Goal: Task Accomplishment & Management: Complete application form

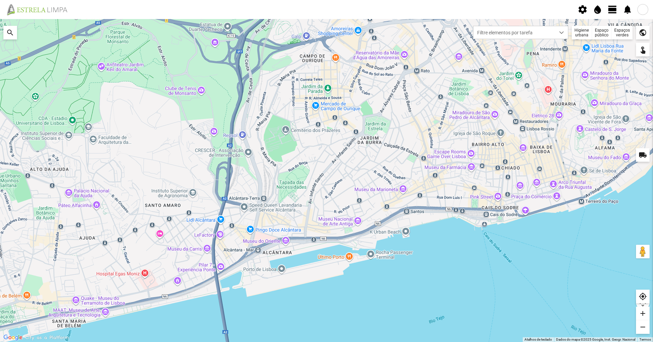
click at [579, 39] on div "Higiene urbana" at bounding box center [581, 33] width 20 height 14
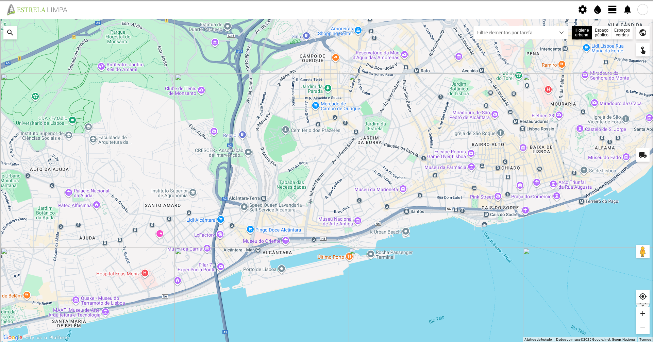
click at [612, 12] on span "view_day" at bounding box center [612, 9] width 10 height 10
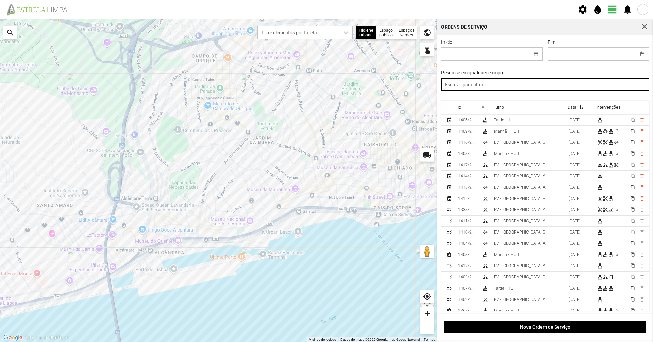
click at [584, 81] on input "text" at bounding box center [545, 84] width 208 height 13
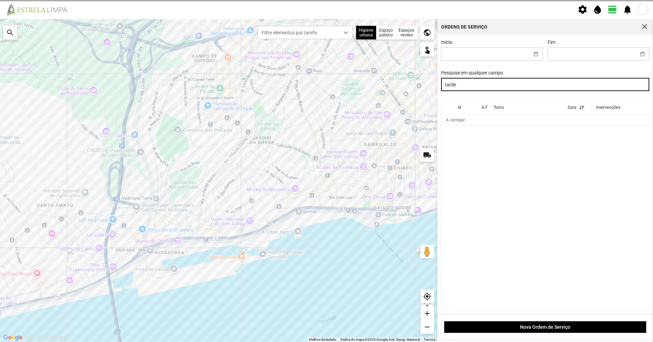
type input "tarde"
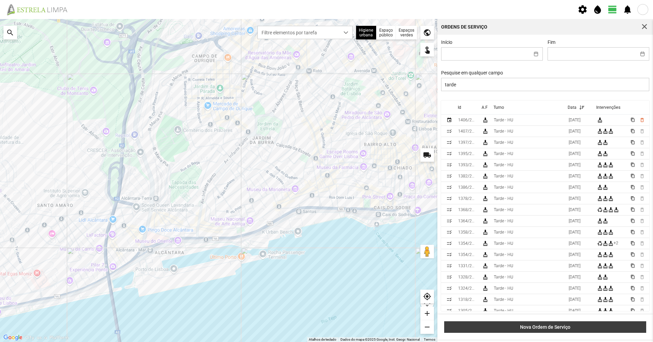
click at [555, 328] on span "Nova Ordem de Serviço" at bounding box center [545, 326] width 195 height 5
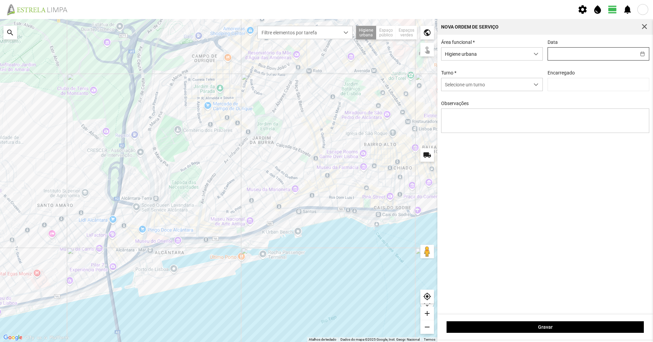
click at [577, 57] on input "text" at bounding box center [592, 54] width 88 height 13
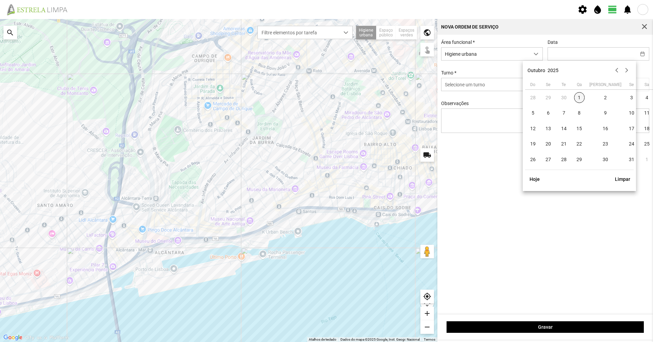
click at [578, 99] on span "1" at bounding box center [579, 97] width 11 height 11
type input "[DATE]"
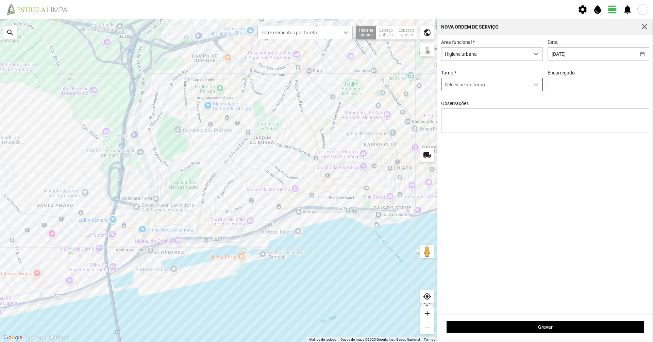
click at [519, 85] on span "Selecione um turno" at bounding box center [485, 84] width 88 height 13
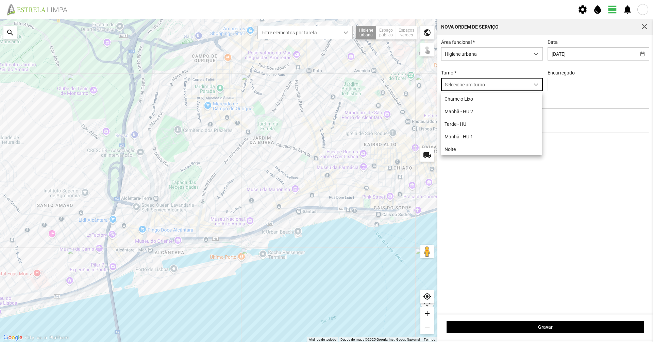
scroll to position [4, 30]
click at [495, 129] on li "Tarde - HU" at bounding box center [491, 124] width 101 height 13
type input "[PERSON_NAME]"
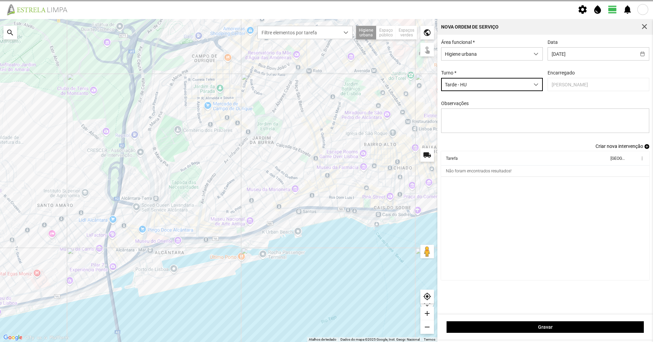
click at [613, 149] on span "Criar nova intervenção" at bounding box center [619, 145] width 48 height 5
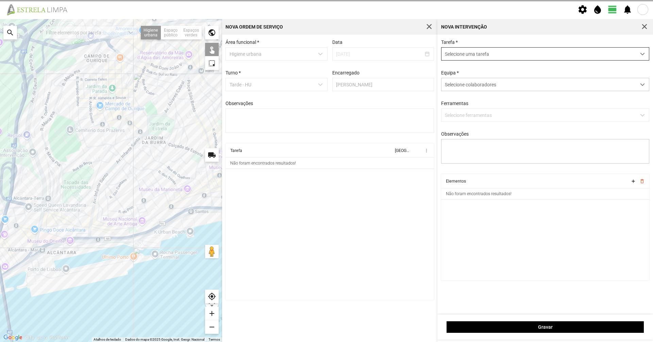
click at [589, 54] on span "Selecione uma tarefa" at bounding box center [538, 54] width 194 height 13
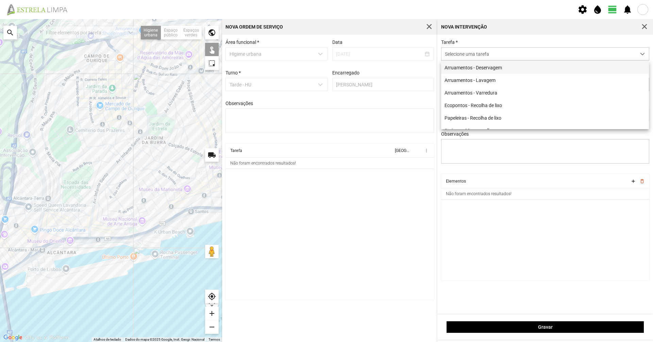
click at [584, 71] on li "Arruamentos - Deservagem" at bounding box center [545, 67] width 208 height 13
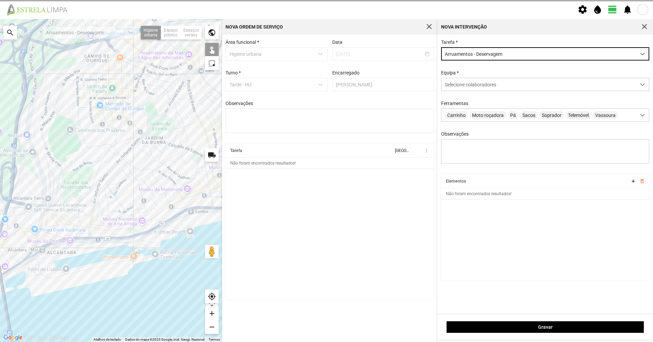
click at [502, 73] on div "Equipa * Selecione colaboradores" at bounding box center [544, 80] width 213 height 21
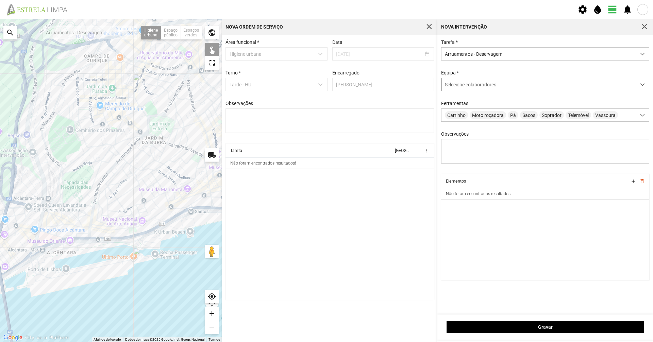
click at [501, 85] on div "Selecione colaboradores" at bounding box center [538, 84] width 194 height 13
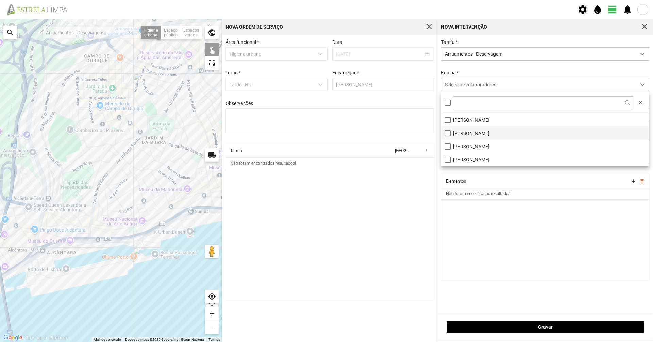
click at [486, 132] on li "[PERSON_NAME]" at bounding box center [545, 132] width 208 height 13
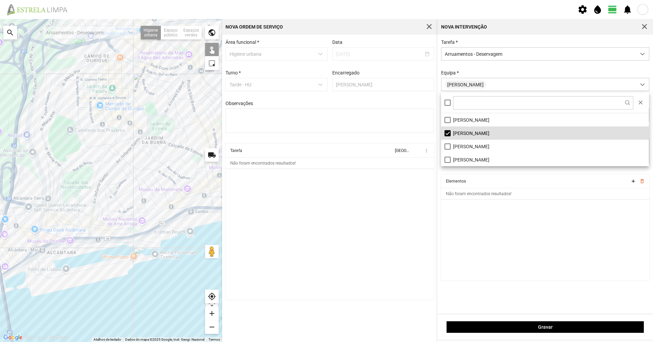
click at [210, 313] on div "add" at bounding box center [212, 314] width 14 height 14
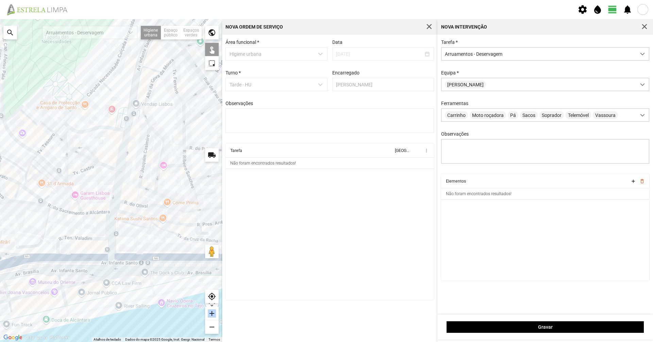
drag, startPoint x: 90, startPoint y: 296, endPoint x: 176, endPoint y: 136, distance: 182.6
click at [176, 136] on div at bounding box center [111, 180] width 222 height 323
click at [112, 240] on div at bounding box center [111, 180] width 222 height 323
click at [113, 205] on div at bounding box center [111, 180] width 222 height 323
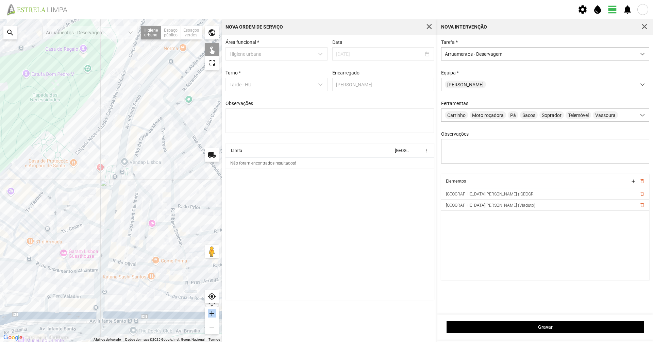
drag, startPoint x: 139, startPoint y: 147, endPoint x: 127, endPoint y: 209, distance: 63.7
click at [127, 209] on div at bounding box center [111, 180] width 222 height 323
click at [115, 190] on div at bounding box center [111, 180] width 222 height 323
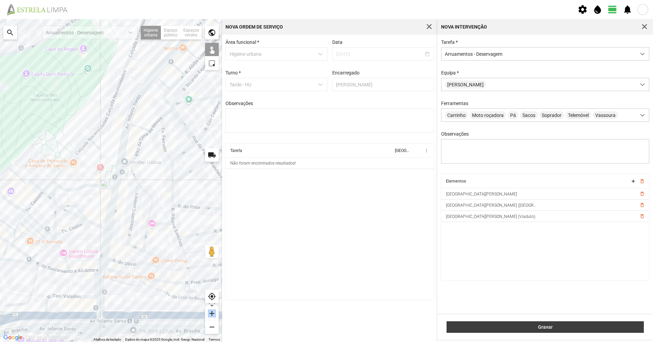
click at [466, 326] on span "Gravar" at bounding box center [545, 326] width 190 height 5
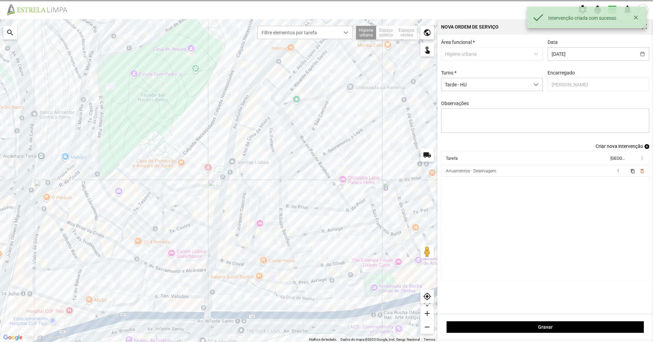
click at [619, 146] on span "Criar nova intervenção" at bounding box center [619, 145] width 48 height 5
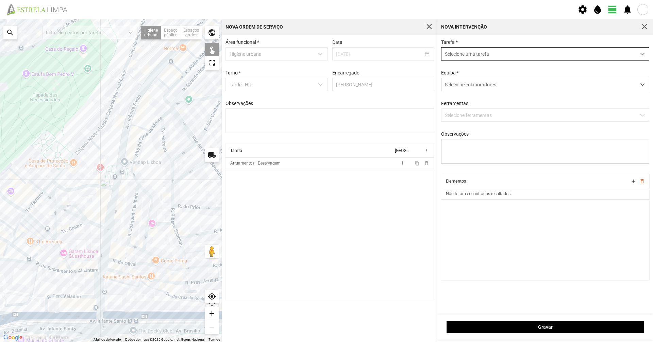
click at [517, 58] on span "Selecione uma tarefa" at bounding box center [538, 54] width 194 height 13
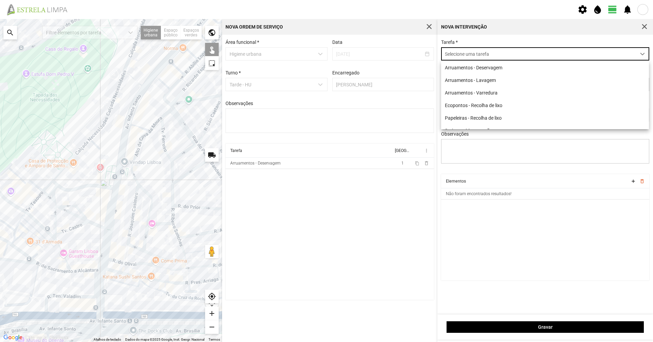
scroll to position [4, 30]
click at [512, 67] on li "Arruamentos - Deservagem" at bounding box center [545, 67] width 208 height 13
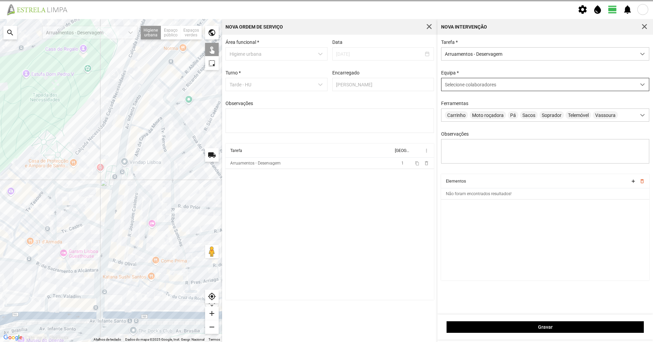
click at [498, 82] on div "Selecione colaboradores" at bounding box center [538, 84] width 194 height 13
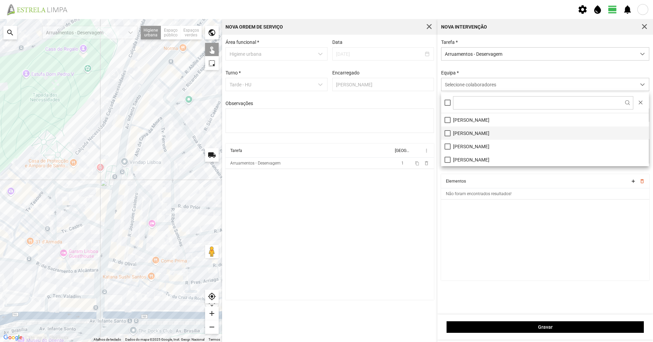
click at [462, 130] on li "[PERSON_NAME]" at bounding box center [545, 132] width 208 height 13
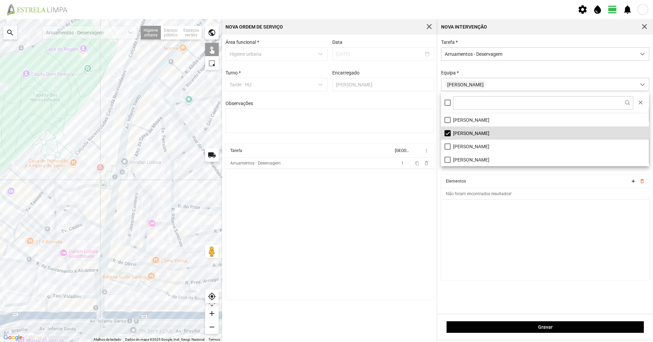
drag, startPoint x: 178, startPoint y: 147, endPoint x: 0, endPoint y: 273, distance: 218.0
click at [0, 273] on div at bounding box center [111, 180] width 222 height 323
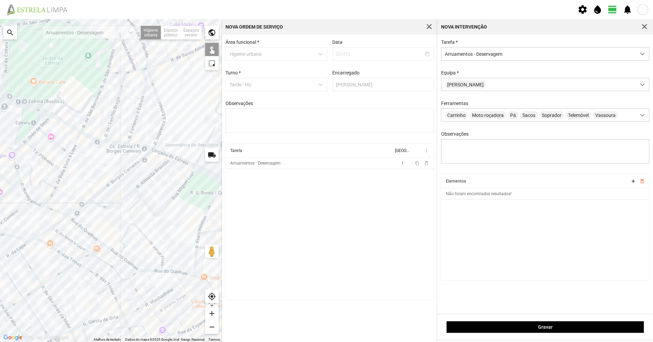
drag, startPoint x: 114, startPoint y: 212, endPoint x: 65, endPoint y: 179, distance: 58.6
click at [65, 179] on div at bounding box center [111, 180] width 222 height 323
click at [106, 208] on div at bounding box center [111, 180] width 222 height 323
click at [153, 213] on div at bounding box center [111, 180] width 222 height 323
click at [148, 206] on div at bounding box center [111, 180] width 222 height 323
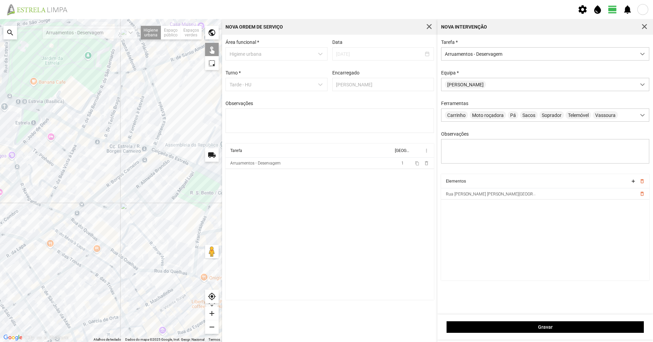
click at [139, 195] on div at bounding box center [111, 180] width 222 height 323
click at [133, 207] on div at bounding box center [111, 180] width 222 height 323
click at [129, 214] on div at bounding box center [111, 180] width 222 height 323
click at [199, 227] on div at bounding box center [111, 180] width 222 height 323
click at [196, 241] on div at bounding box center [111, 180] width 222 height 323
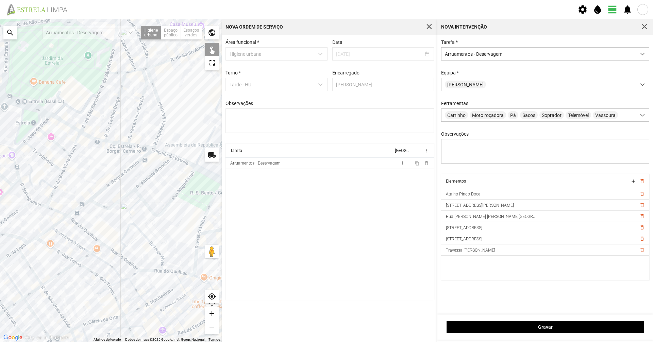
click at [204, 233] on div at bounding box center [111, 180] width 222 height 323
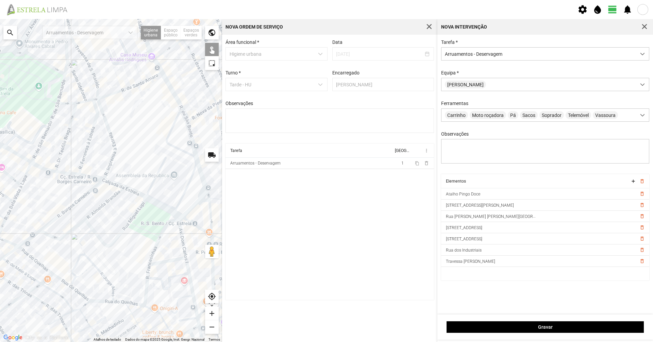
drag, startPoint x: 198, startPoint y: 180, endPoint x: 147, endPoint y: 211, distance: 59.0
click at [147, 211] on div at bounding box center [111, 180] width 222 height 323
click at [201, 195] on div at bounding box center [111, 180] width 222 height 323
click at [202, 193] on div at bounding box center [111, 180] width 222 height 323
click at [202, 197] on div at bounding box center [111, 180] width 222 height 323
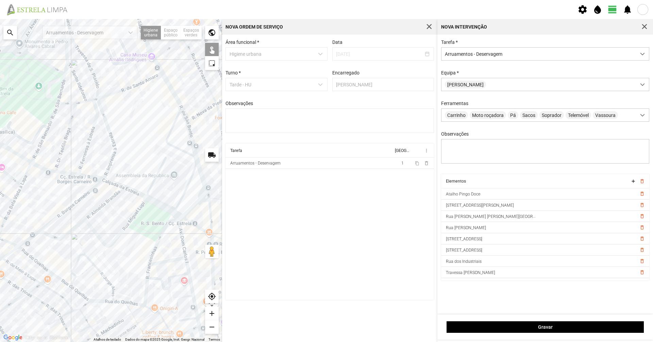
click at [203, 181] on div at bounding box center [111, 180] width 222 height 323
click at [64, 103] on div at bounding box center [111, 180] width 222 height 323
click at [85, 103] on div at bounding box center [111, 180] width 222 height 323
click at [87, 101] on div at bounding box center [111, 180] width 222 height 323
click at [96, 98] on div at bounding box center [111, 180] width 222 height 323
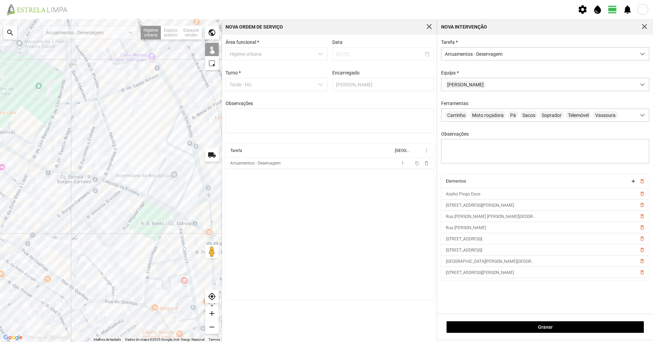
click at [105, 97] on div at bounding box center [111, 180] width 222 height 323
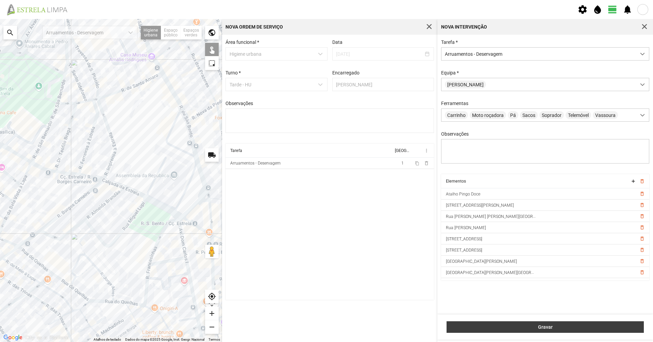
click at [499, 325] on span "Gravar" at bounding box center [545, 326] width 190 height 5
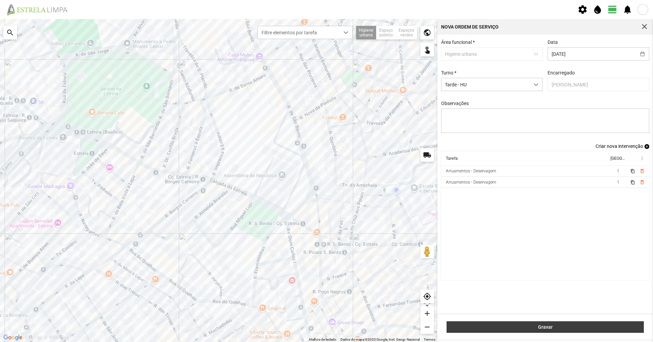
click at [531, 330] on button "Gravar" at bounding box center [544, 327] width 197 height 12
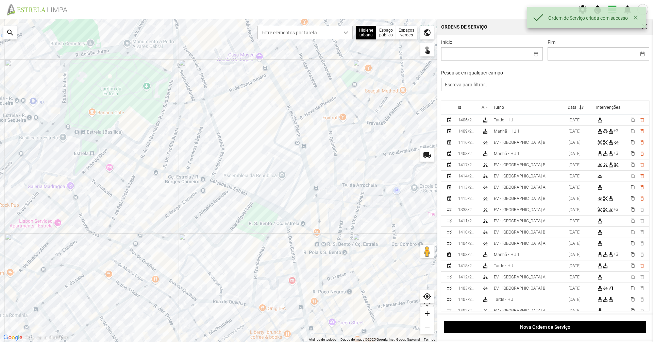
click at [530, 78] on div "Pesquise em qualquer campo" at bounding box center [544, 80] width 213 height 21
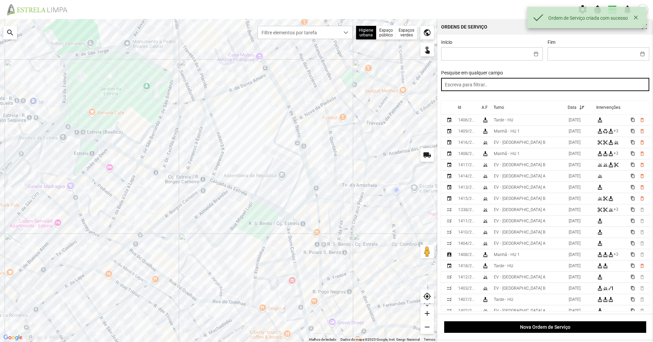
click at [531, 84] on input "text" at bounding box center [545, 84] width 208 height 13
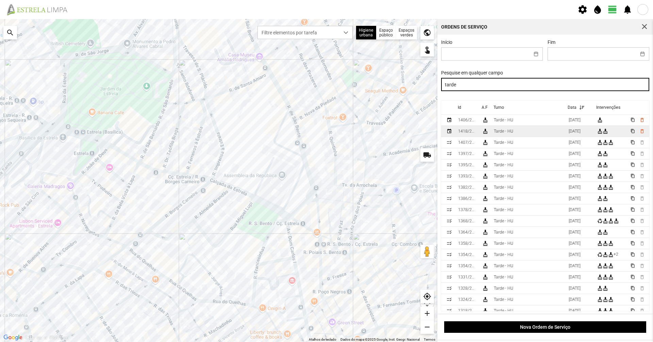
type input "tarde"
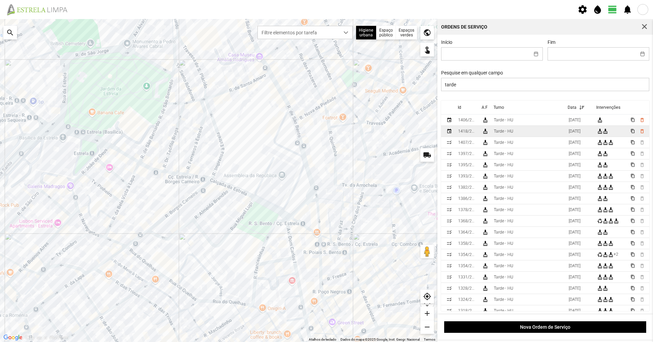
click at [511, 136] on td "Tarde - HU" at bounding box center [528, 131] width 75 height 11
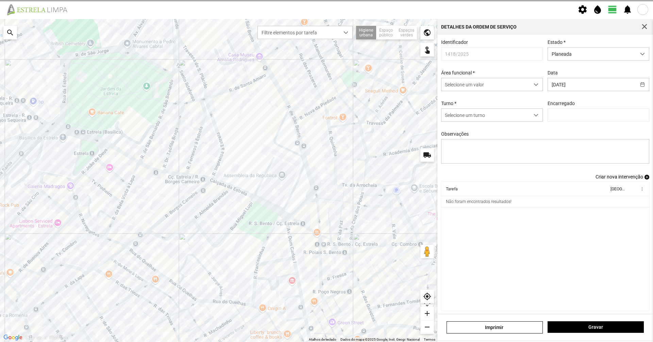
type input "[PERSON_NAME]"
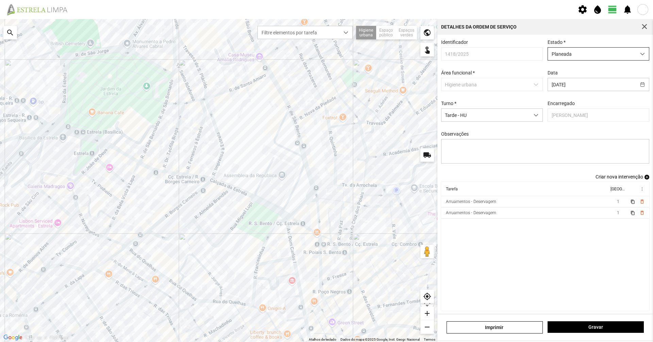
click at [559, 57] on span "Planeada" at bounding box center [592, 54] width 88 height 13
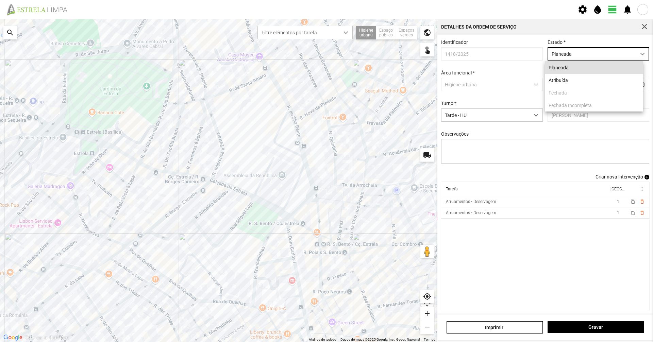
scroll to position [4, 30]
click at [556, 83] on li "Atribuída" at bounding box center [593, 80] width 98 height 13
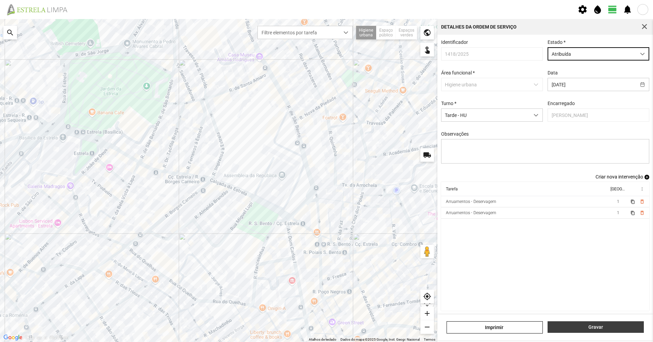
click at [563, 331] on button "Gravar" at bounding box center [595, 327] width 96 height 12
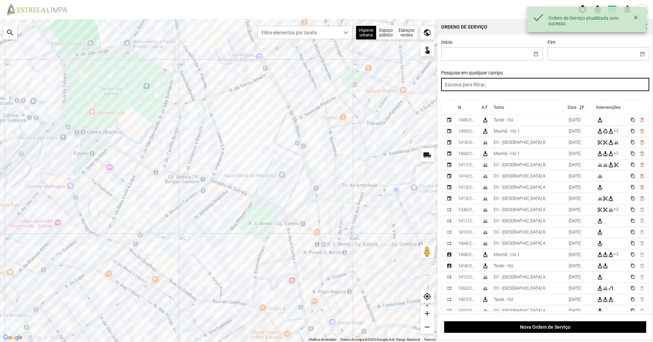
click at [539, 81] on input "text" at bounding box center [545, 84] width 208 height 13
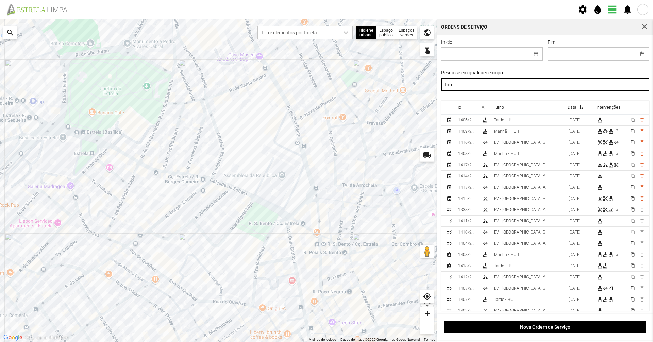
type input "tarde"
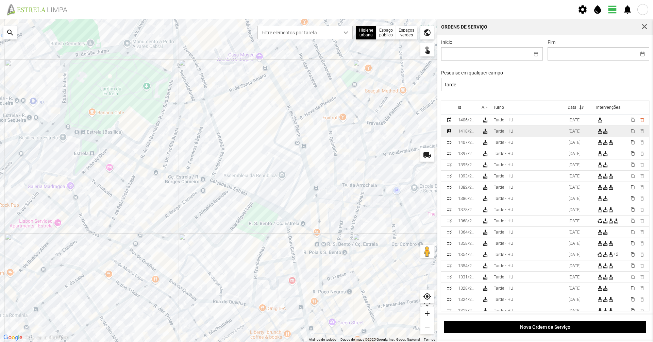
click at [505, 134] on div "Tarde - HU" at bounding box center [502, 131] width 19 height 5
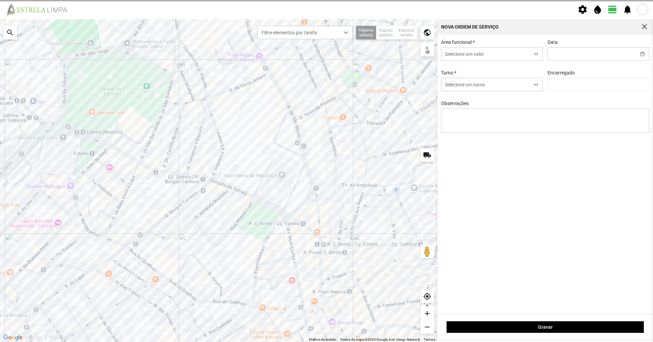
type input "[DATE]"
type input "[PERSON_NAME]"
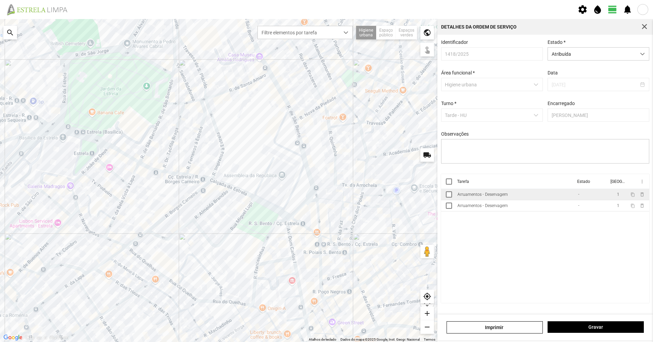
click at [499, 197] on div "Arruamentos - Deservagem" at bounding box center [482, 194] width 50 height 5
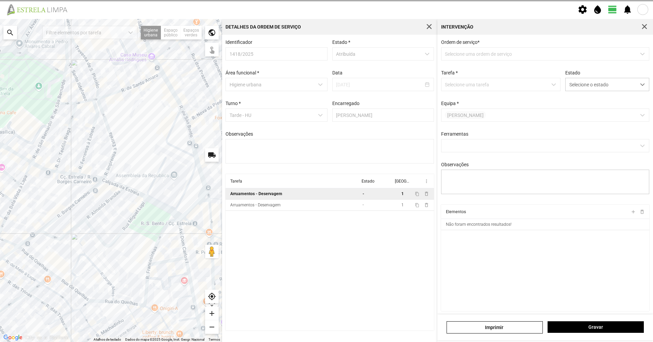
click at [608, 93] on div "Ordem de serviço * Selecione uma ordem de serviço Tarefa * Selecione uma tarefa…" at bounding box center [544, 121] width 213 height 165
click at [601, 81] on span "Selecione o estado" at bounding box center [600, 84] width 70 height 13
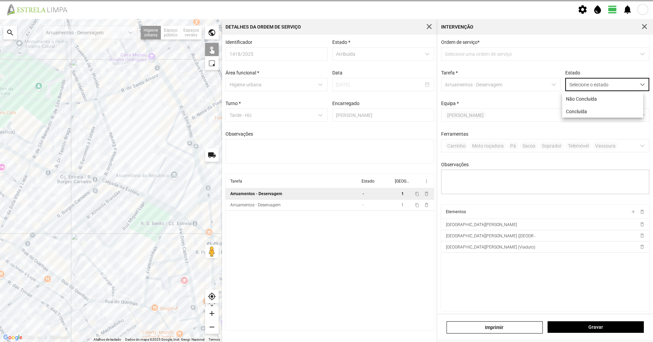
scroll to position [4, 30]
click at [584, 108] on li "Concluída" at bounding box center [602, 111] width 81 height 13
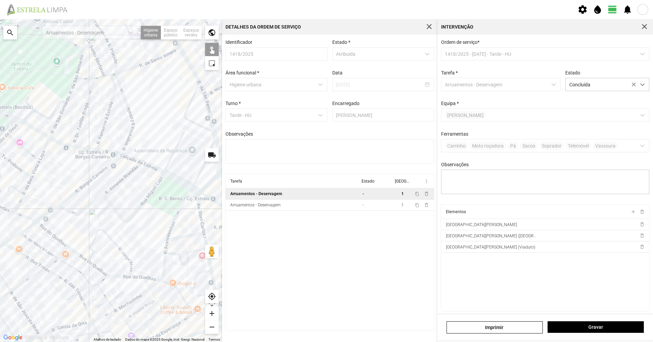
drag, startPoint x: 136, startPoint y: 258, endPoint x: 250, endPoint y: 89, distance: 204.1
click at [250, 89] on div "Para navegar no mapa com gestos de toque, toque duas vezes sem soltar no mapa e…" at bounding box center [326, 180] width 653 height 323
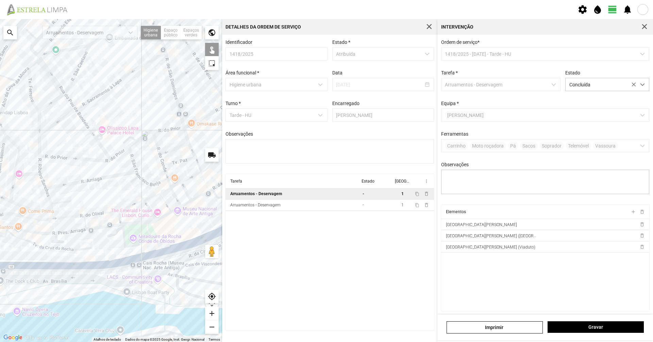
drag, startPoint x: 70, startPoint y: 204, endPoint x: 208, endPoint y: 94, distance: 176.1
click at [208, 94] on div at bounding box center [111, 180] width 222 height 323
click at [42, 243] on div at bounding box center [111, 180] width 222 height 323
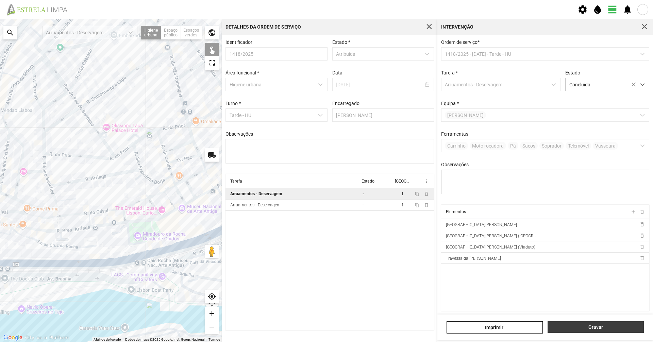
click at [568, 328] on span "Gravar" at bounding box center [595, 326] width 89 height 5
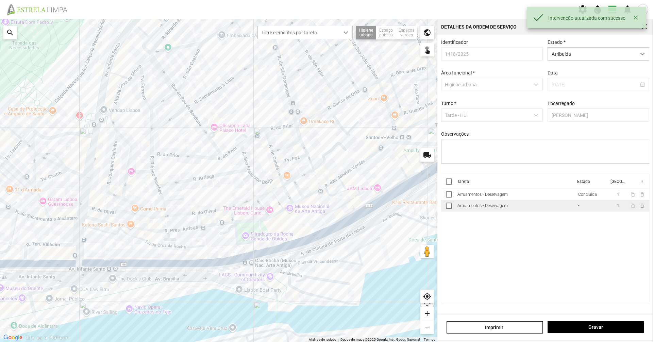
click at [533, 208] on td "Arruamentos - Deservagem" at bounding box center [514, 205] width 121 height 11
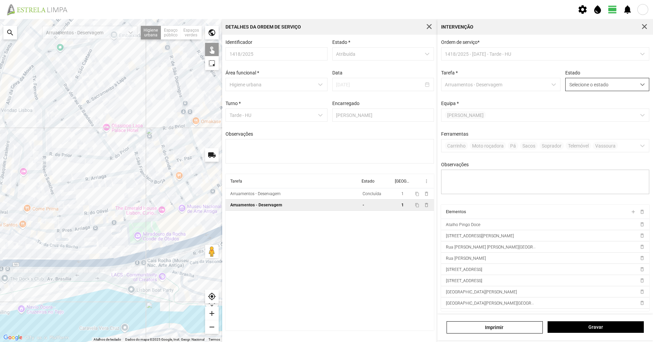
click at [583, 89] on span "Selecione o estado" at bounding box center [600, 84] width 70 height 13
click at [576, 111] on li "Concluída" at bounding box center [602, 111] width 81 height 13
click at [587, 325] on span "Gravar" at bounding box center [595, 326] width 89 height 5
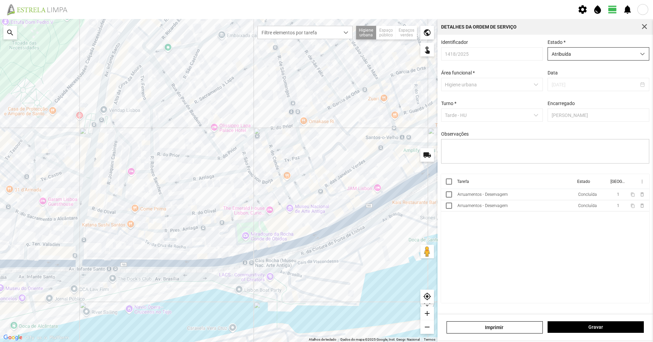
click at [583, 50] on span "Atribuída" at bounding box center [592, 54] width 88 height 13
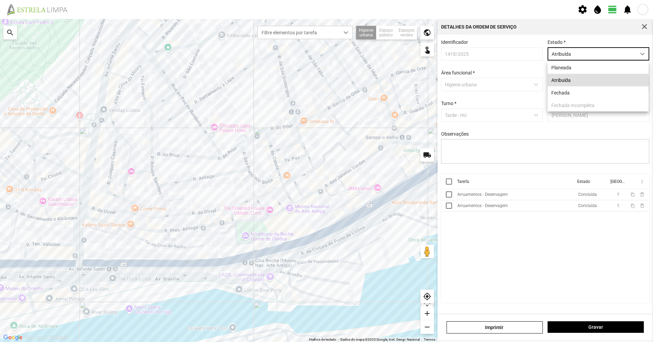
scroll to position [4, 30]
click at [575, 91] on li "Fechada" at bounding box center [597, 92] width 101 height 13
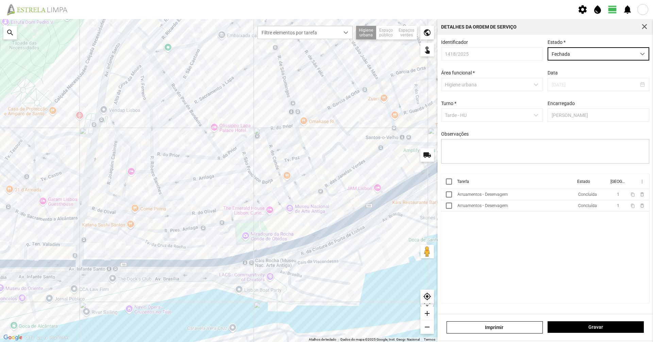
click at [570, 333] on div "Gravar" at bounding box center [595, 327] width 101 height 12
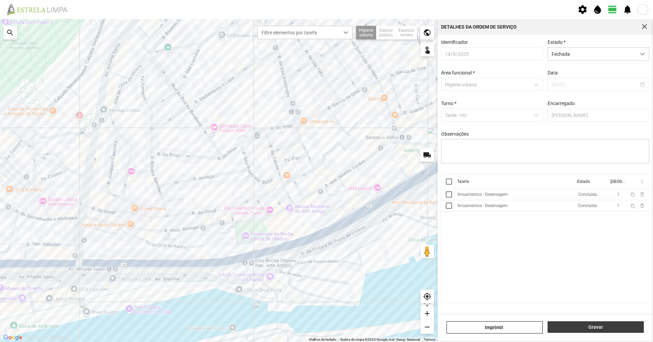
click at [574, 327] on span "Gravar" at bounding box center [595, 326] width 89 height 5
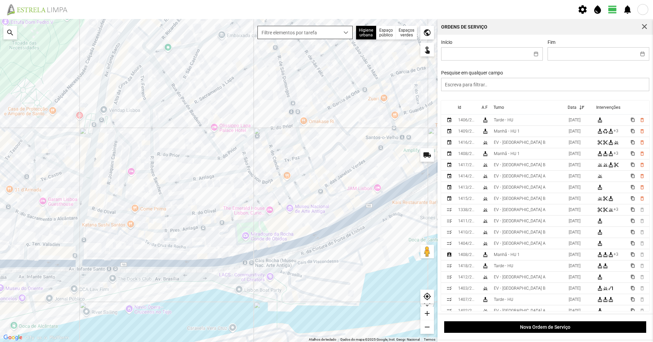
click at [300, 33] on span "Filtre elementos por tarefa" at bounding box center [299, 32] width 82 height 13
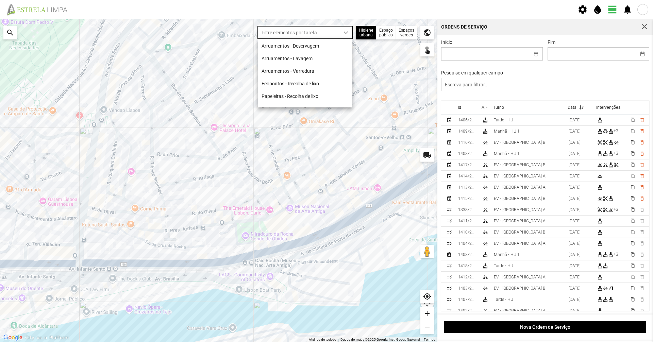
scroll to position [4, 30]
click at [301, 45] on li "Arruamentos - Deservagem" at bounding box center [305, 45] width 94 height 13
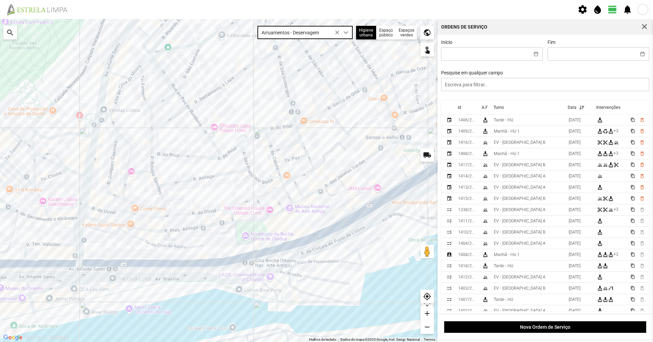
click at [427, 327] on div "remove" at bounding box center [427, 327] width 14 height 14
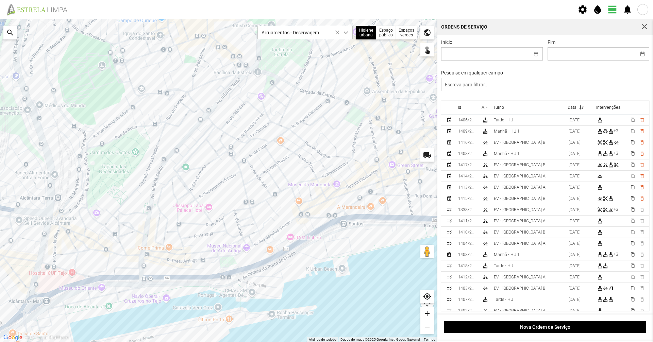
drag, startPoint x: 293, startPoint y: 115, endPoint x: 285, endPoint y: 174, distance: 60.0
click at [285, 174] on div at bounding box center [218, 180] width 437 height 323
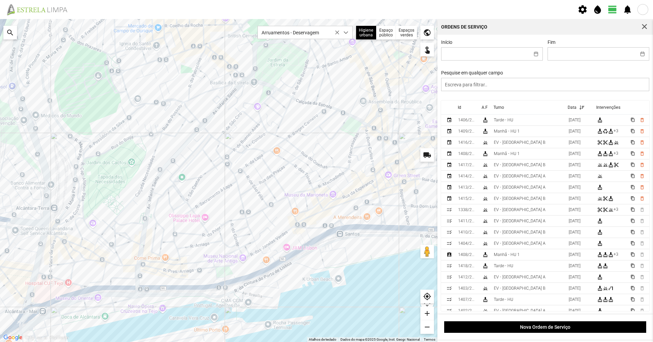
drag, startPoint x: 304, startPoint y: 135, endPoint x: 299, endPoint y: 149, distance: 14.7
click at [299, 149] on div at bounding box center [218, 180] width 437 height 323
